Goal: Browse casually

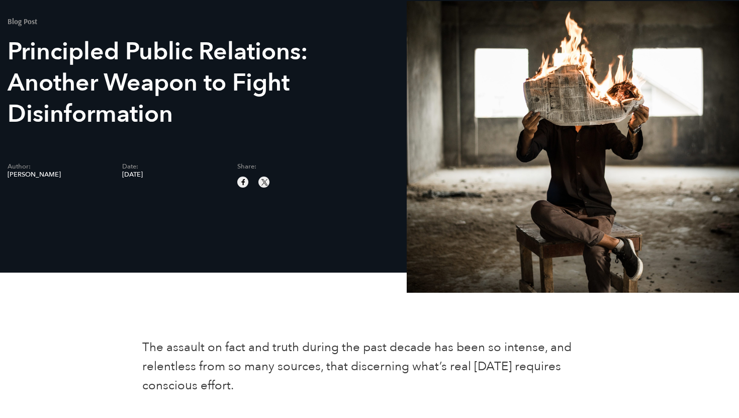
scroll to position [71, 0]
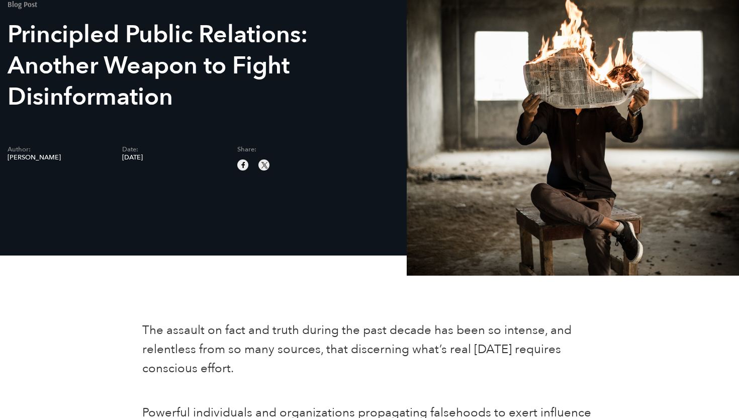
scroll to position [87, 0]
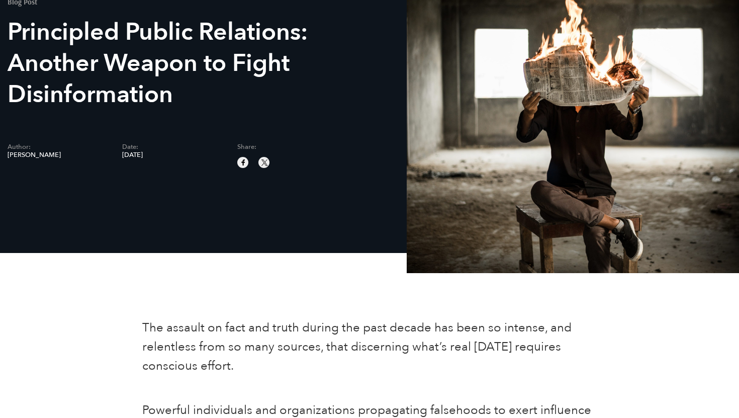
click at [40, 155] on span "[PERSON_NAME]" at bounding box center [58, 155] width 100 height 7
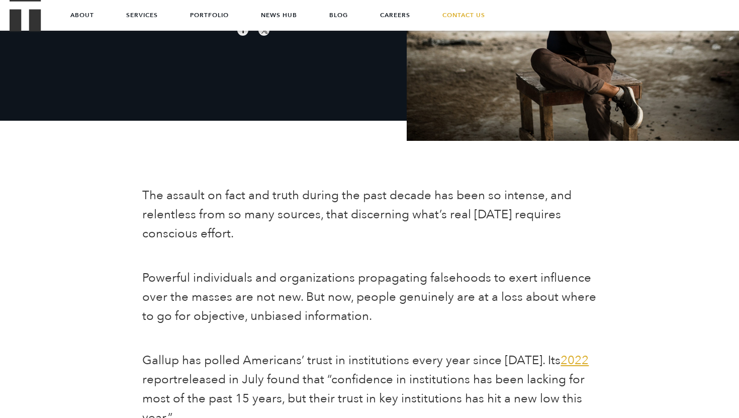
scroll to position [194, 0]
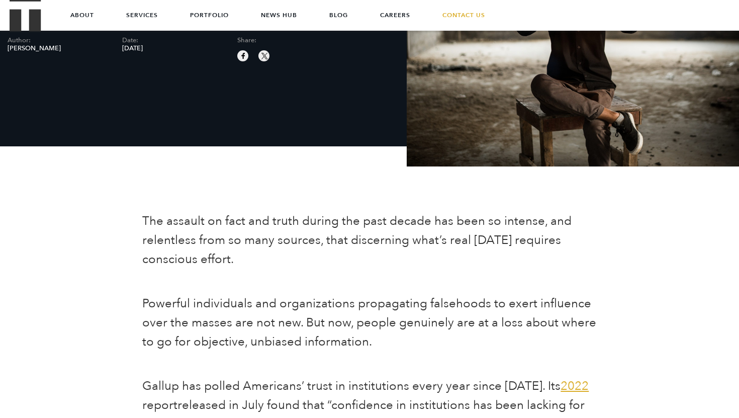
click at [27, 12] on img "Treble logo" at bounding box center [26, 15] width 32 height 32
